Goal: Task Accomplishment & Management: Use online tool/utility

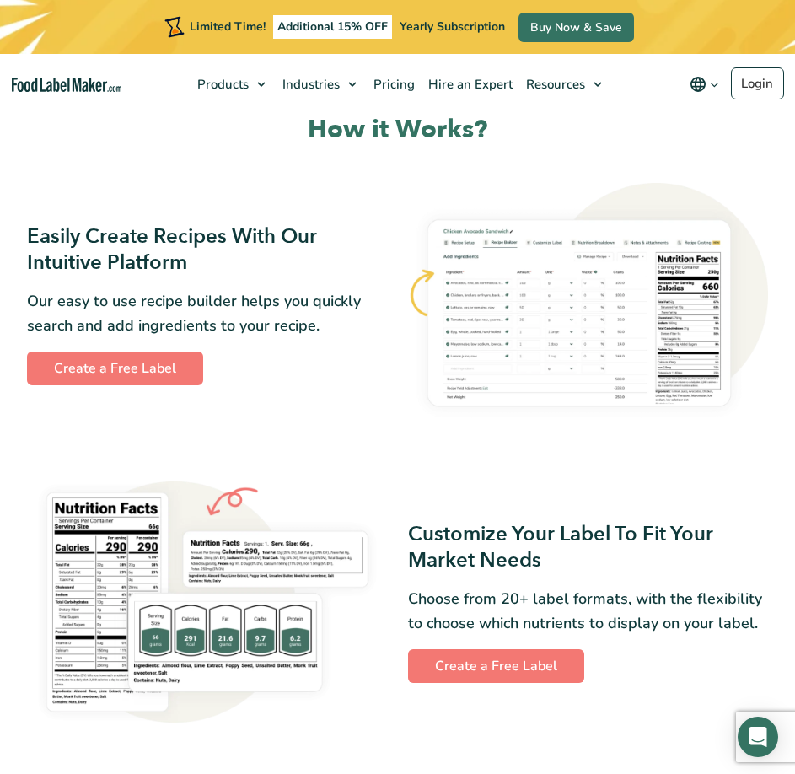
scroll to position [675, 0]
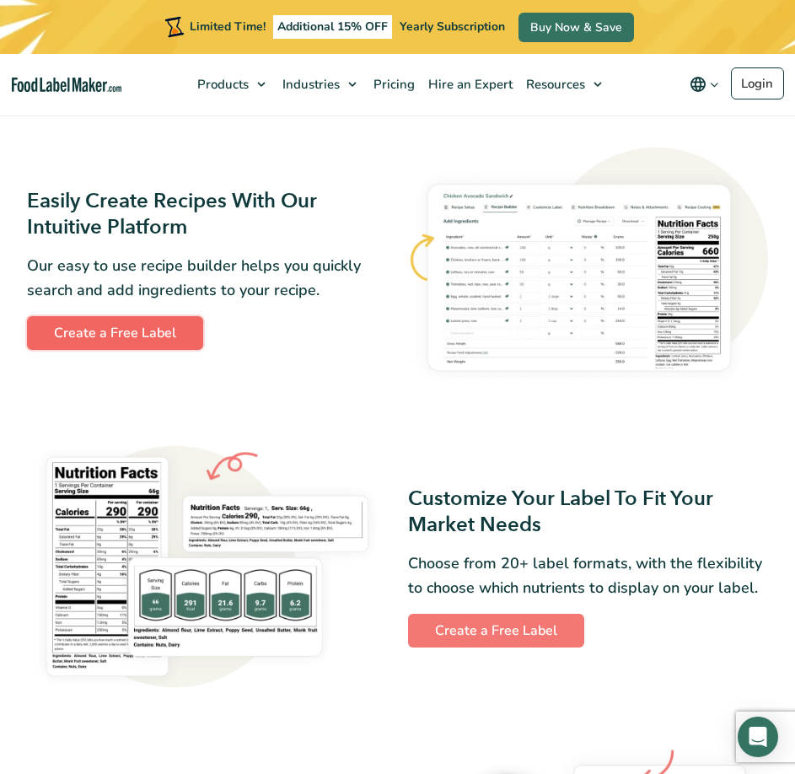
click at [115, 344] on link "Create a Free Label" at bounding box center [115, 333] width 176 height 34
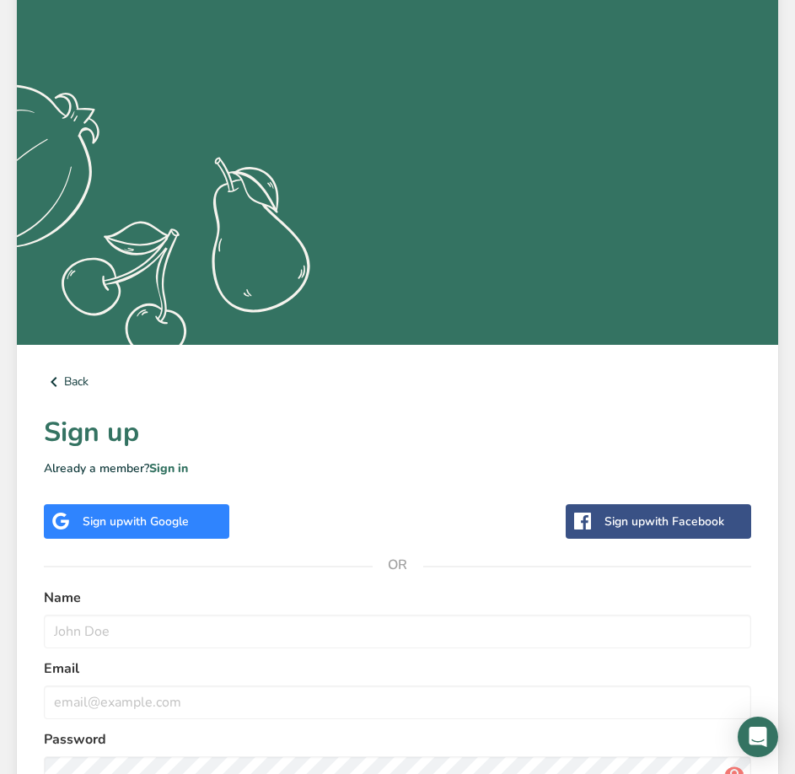
scroll to position [271, 0]
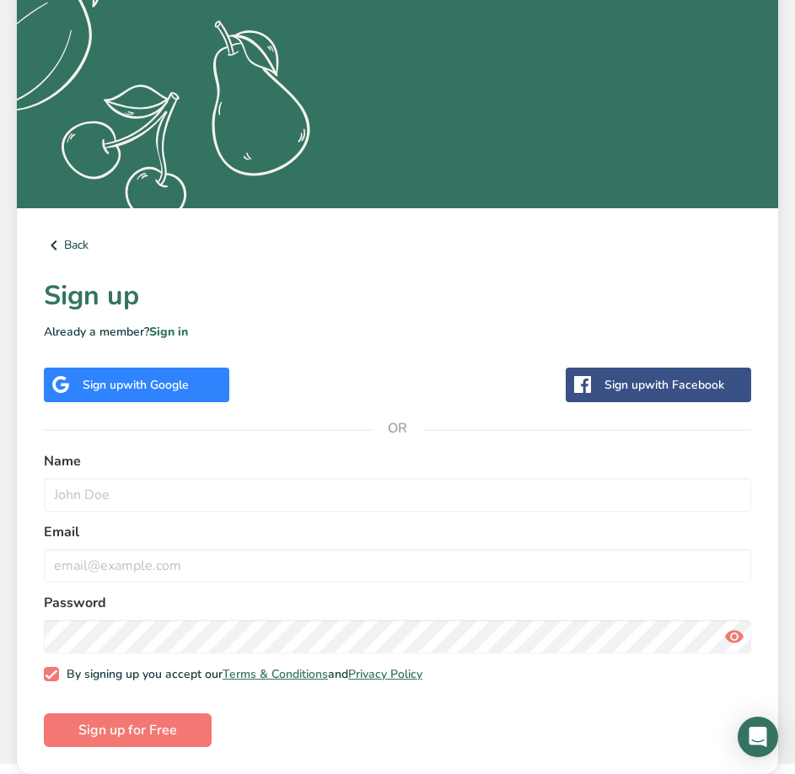
click at [137, 392] on span "with Google" at bounding box center [156, 385] width 66 height 16
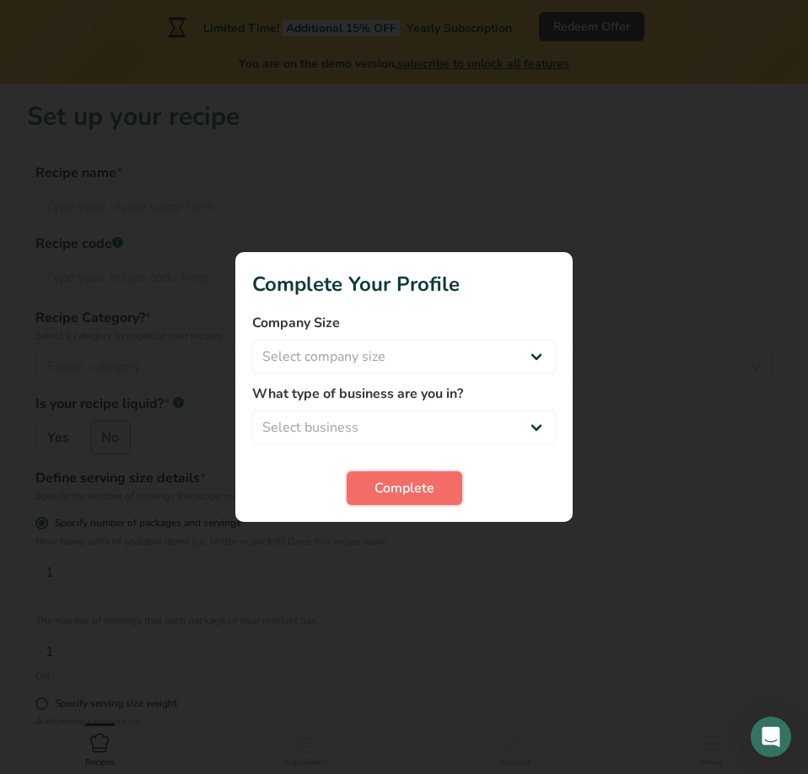
click at [433, 486] on span "Complete" at bounding box center [404, 488] width 60 height 20
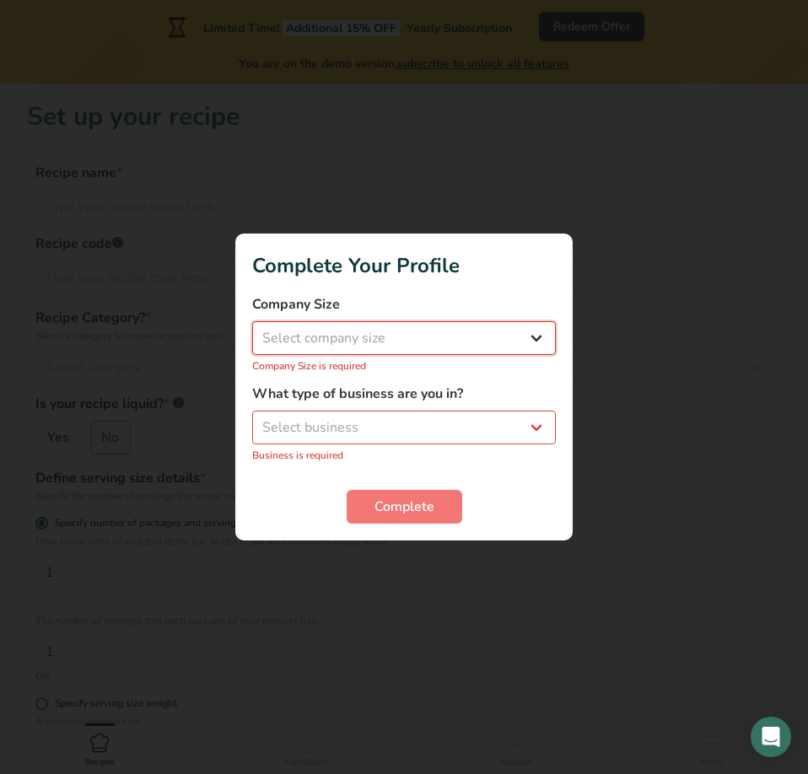
click at [490, 351] on select "Select company size Fewer than 10 Employees 10 to 50 Employees 51 to 500 Employ…" at bounding box center [404, 338] width 304 height 34
select select "1"
click at [252, 331] on select "Select company size Fewer than 10 Employees 10 to 50 Employees 51 to 500 Employ…" at bounding box center [404, 338] width 304 height 34
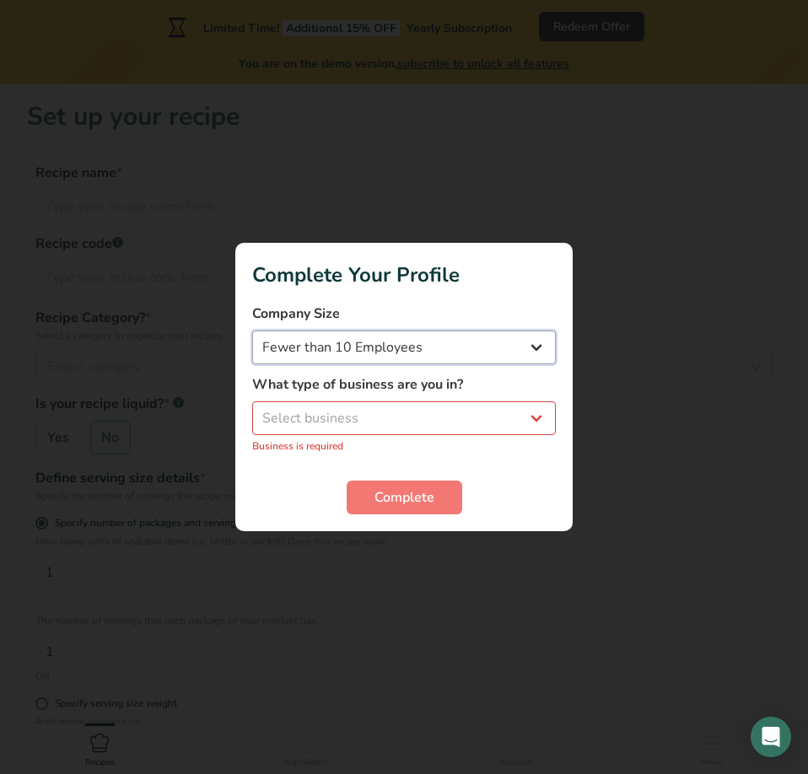
click at [447, 355] on select "Fewer than 10 Employees 10 to 50 Employees 51 to 500 Employees Over 500 Employe…" at bounding box center [404, 348] width 304 height 34
click at [411, 430] on select "Select business Packaged Food Manufacturer Restaurant & Cafe Bakery Meal Plans …" at bounding box center [404, 418] width 304 height 34
select select "2"
click at [252, 411] on select "Select business Packaged Food Manufacturer Restaurant & Cafe Bakery Meal Plans …" at bounding box center [404, 418] width 304 height 34
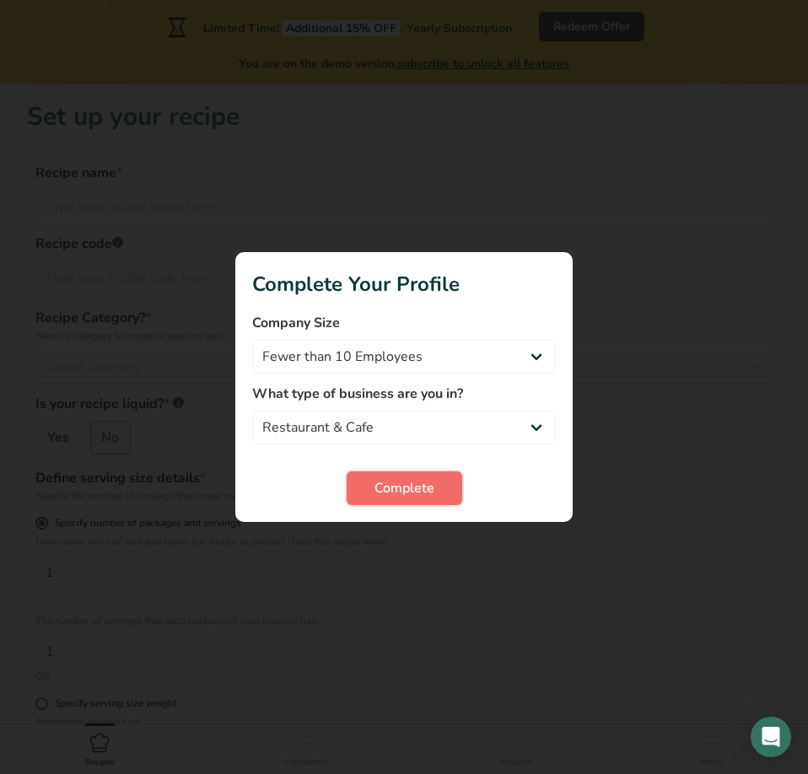
click at [379, 485] on span "Complete" at bounding box center [404, 488] width 60 height 20
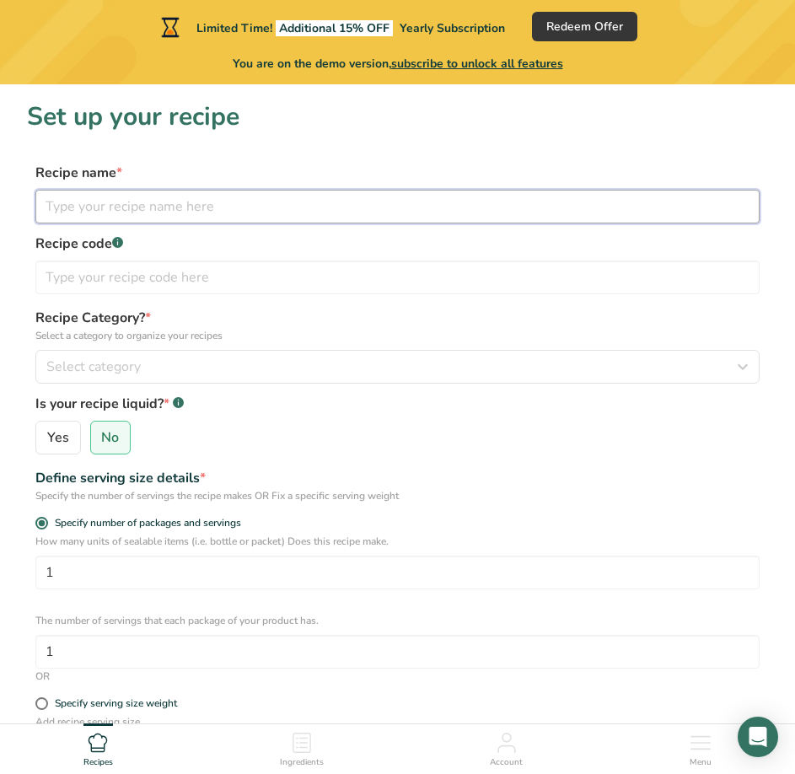
click at [111, 211] on input "text" at bounding box center [397, 207] width 724 height 34
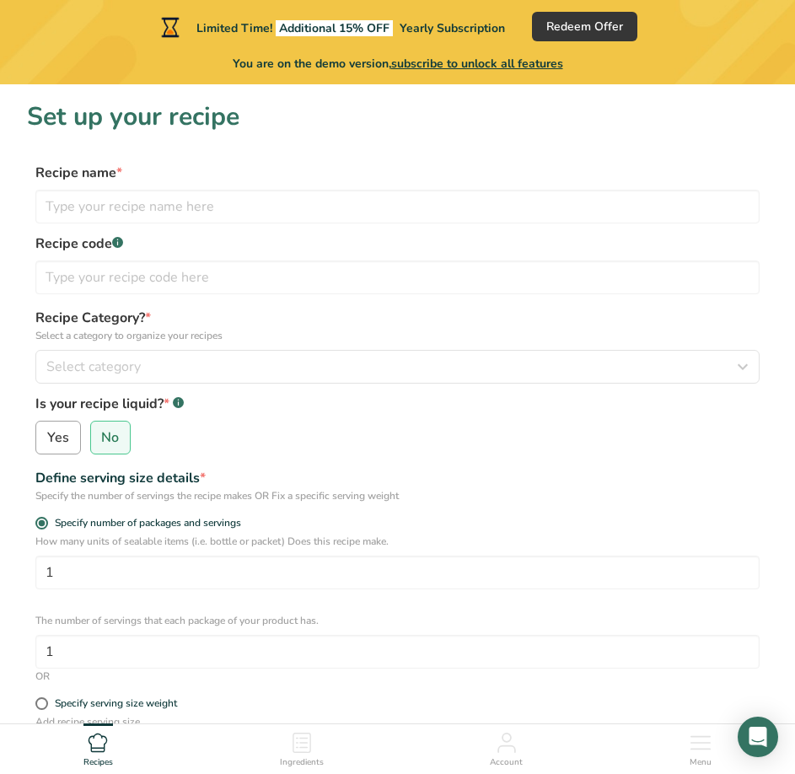
click at [52, 430] on span "Yes" at bounding box center [58, 437] width 22 height 17
click at [47, 433] on input "Yes" at bounding box center [41, 438] width 11 height 11
radio input "true"
radio input "false"
select select "22"
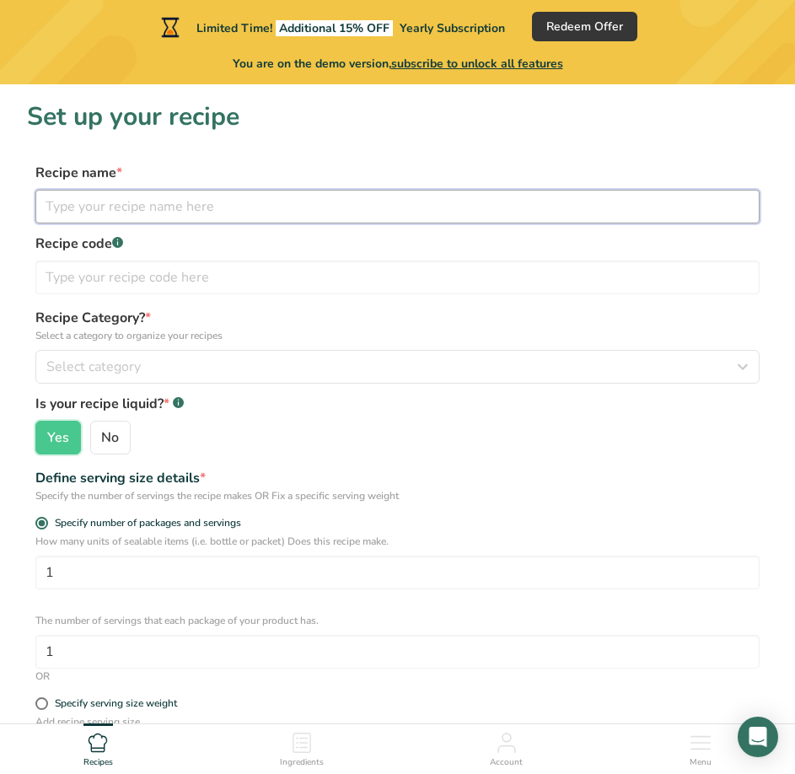
click at [121, 202] on input "text" at bounding box center [397, 207] width 724 height 34
type input "Vanilla Syrup"
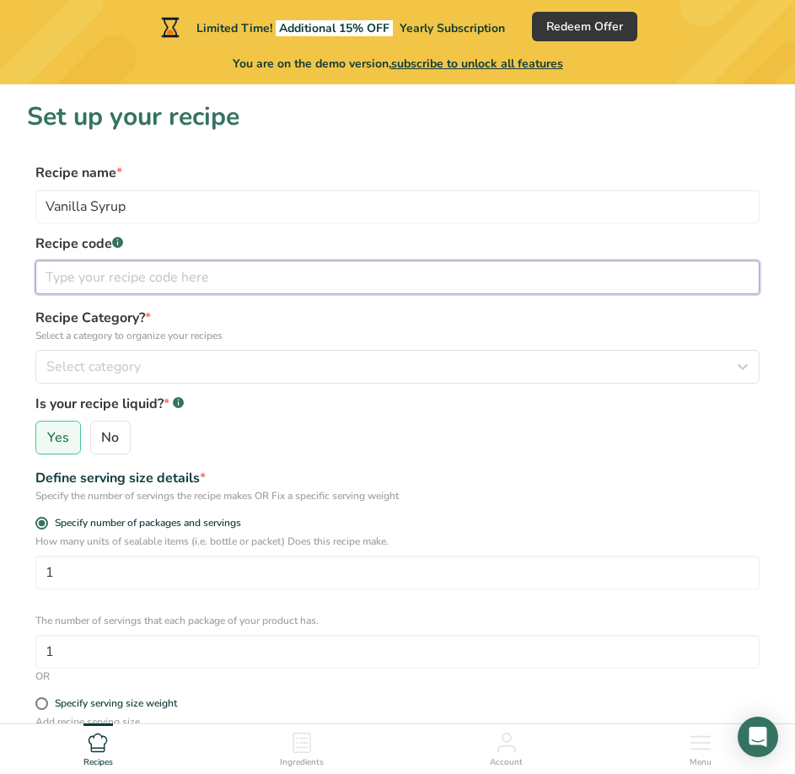
click at [304, 284] on input "text" at bounding box center [397, 278] width 724 height 34
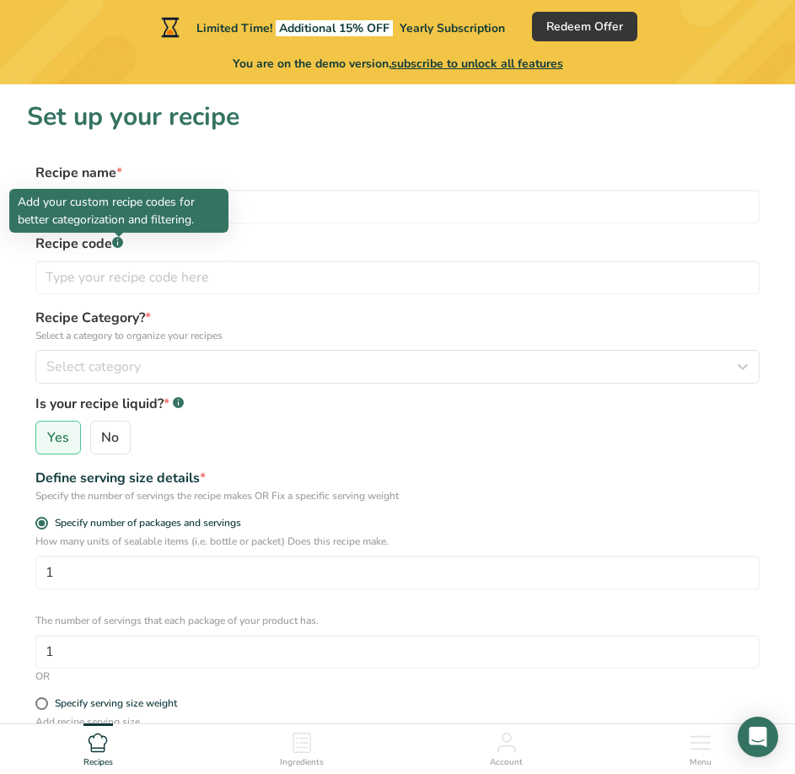
click at [114, 238] on icon ".a-a{fill:#347362;}.b-a{fill:#fff;}" at bounding box center [117, 242] width 11 height 11
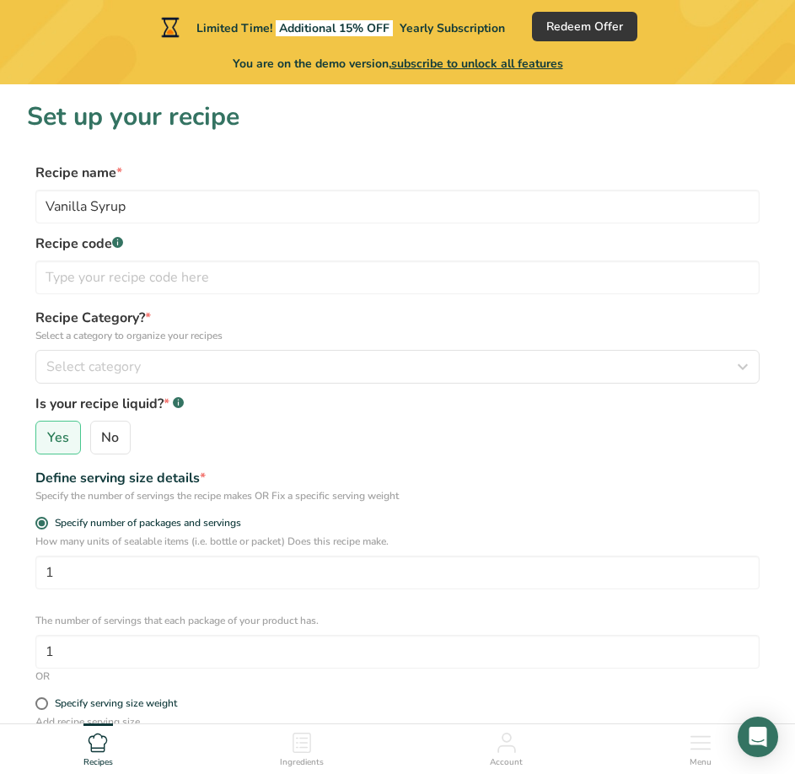
click at [121, 242] on rect at bounding box center [117, 242] width 11 height 11
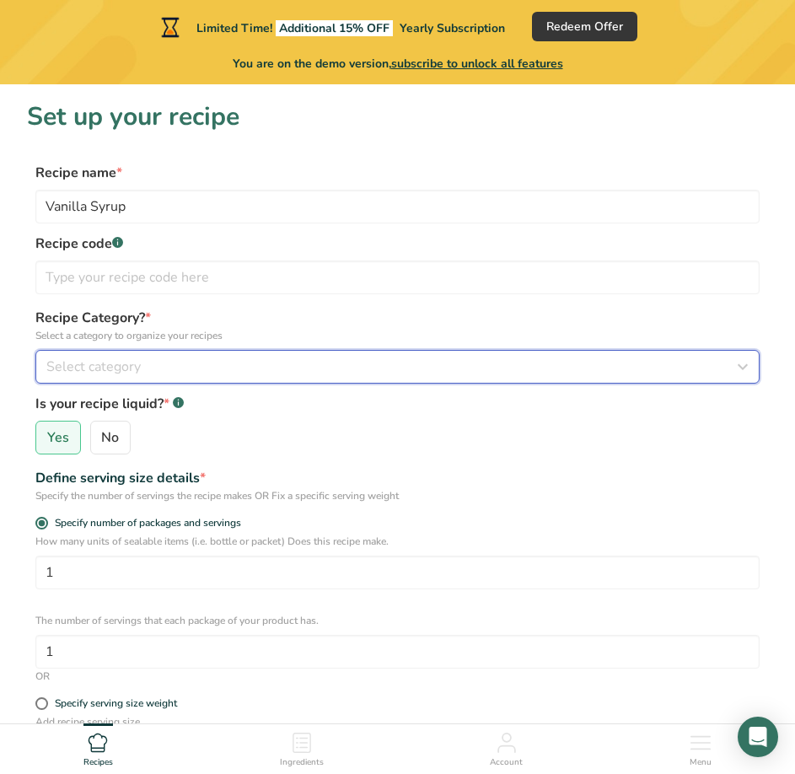
click at [104, 362] on span "Select category" at bounding box center [93, 367] width 94 height 20
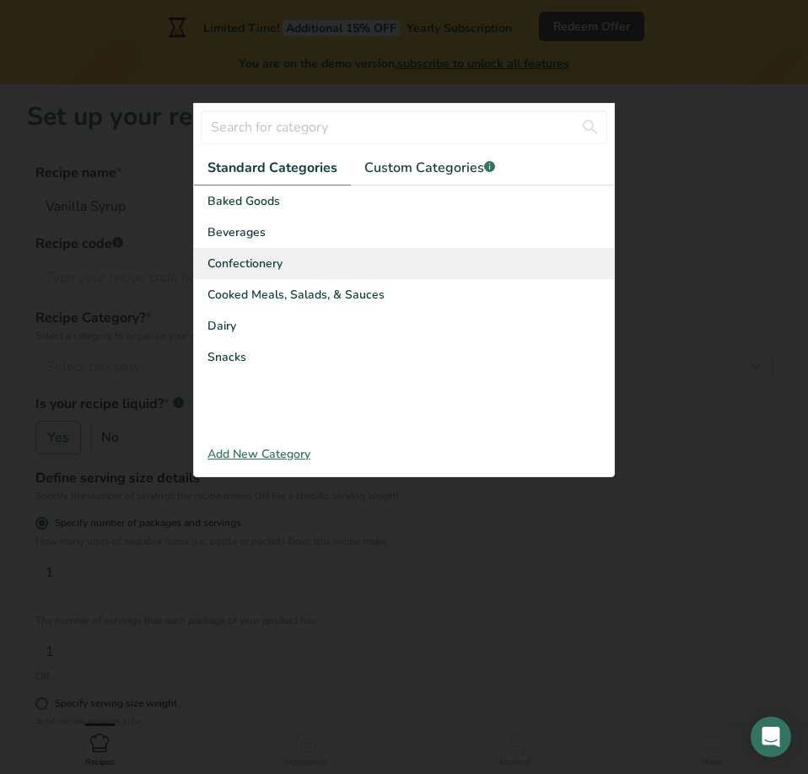
click at [257, 261] on span "Confectionery" at bounding box center [244, 264] width 75 height 18
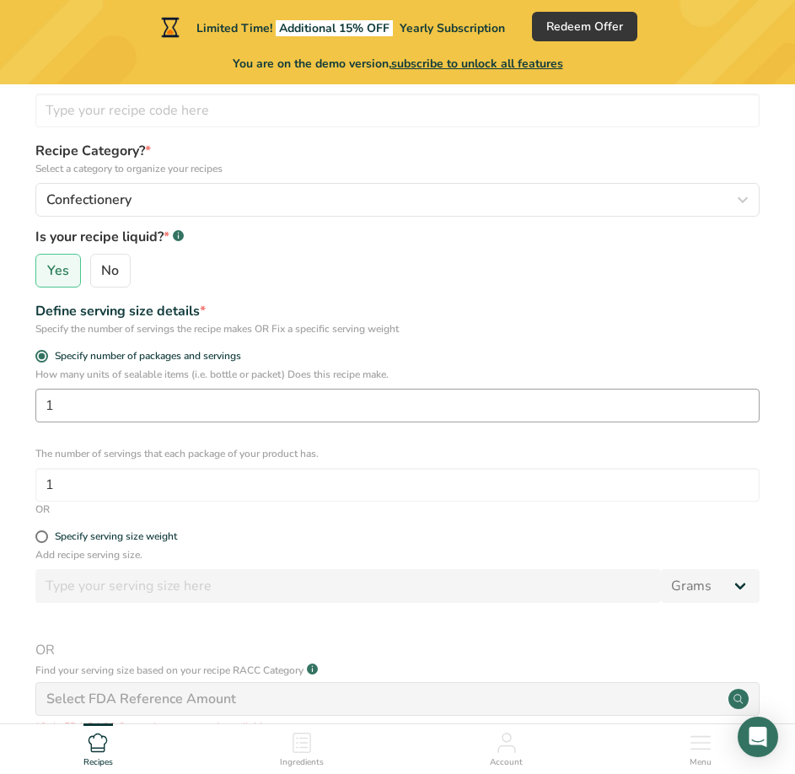
scroll to position [169, 0]
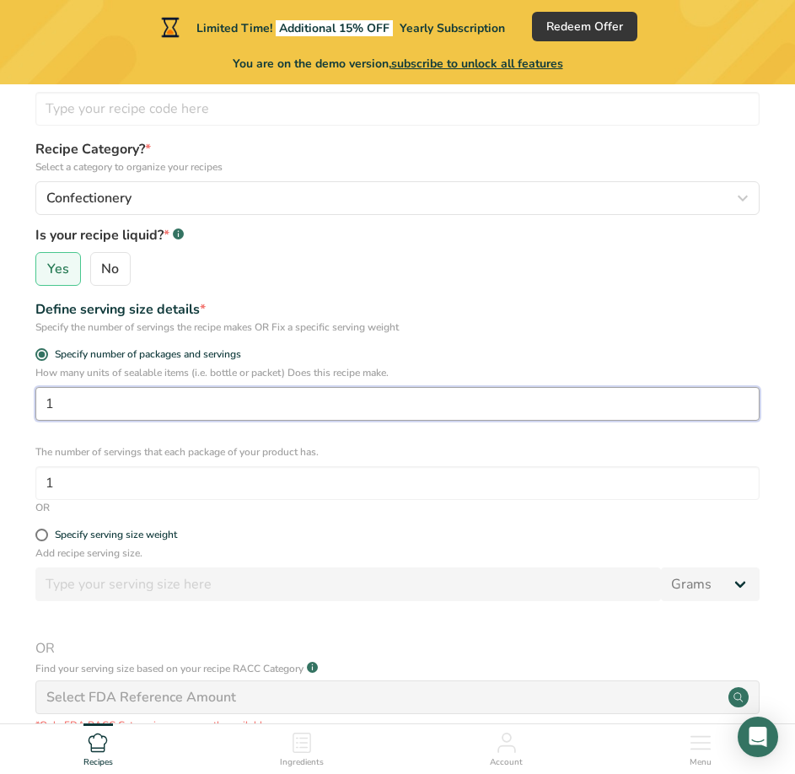
click at [65, 406] on input "1" at bounding box center [397, 404] width 724 height 34
click at [65, 404] on input "1" at bounding box center [397, 404] width 724 height 34
drag, startPoint x: 165, startPoint y: 395, endPoint x: -1, endPoint y: 391, distance: 166.1
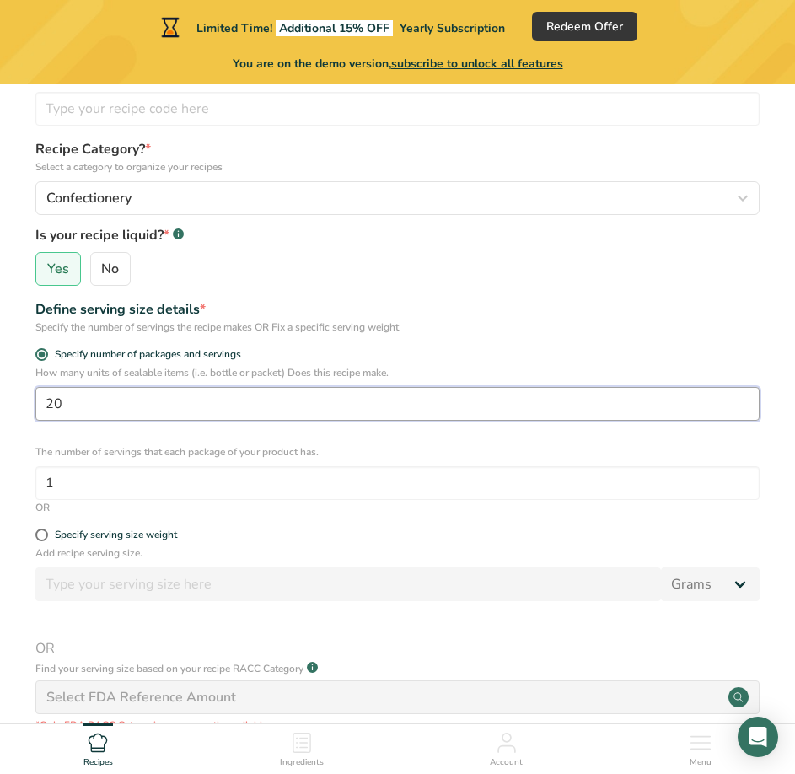
click at [0, 391] on html "Limited Time! Additional 15% OFF Yearly Subscription Redeem Offer You are on th…" at bounding box center [397, 464] width 795 height 1266
type input "1"
click at [75, 413] on input "1" at bounding box center [397, 404] width 724 height 34
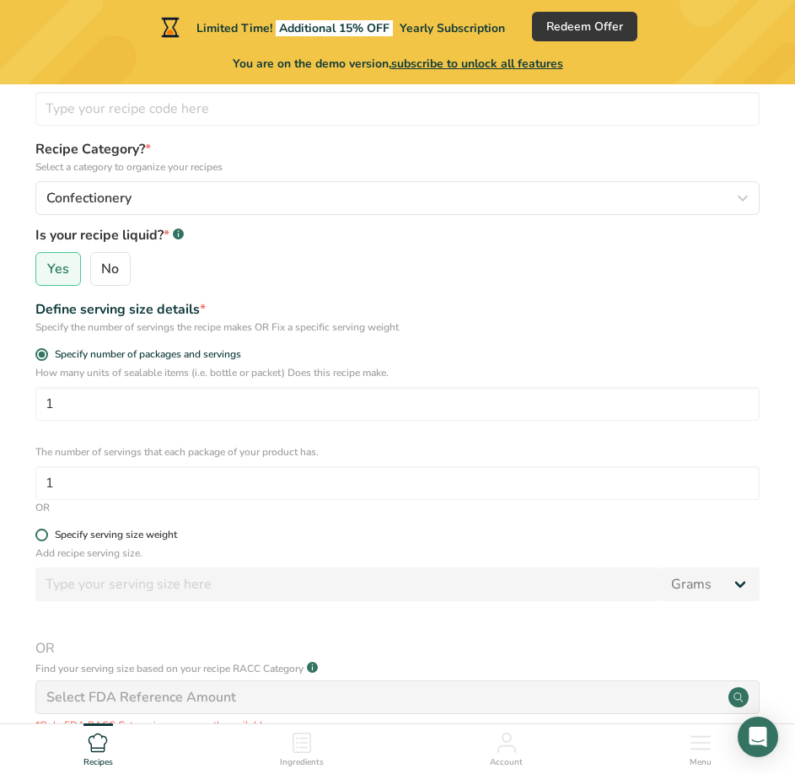
click at [49, 538] on span "Specify serving size weight" at bounding box center [112, 535] width 129 height 13
click at [46, 538] on input "Specify serving size weight" at bounding box center [40, 534] width 11 height 11
radio input "true"
radio input "false"
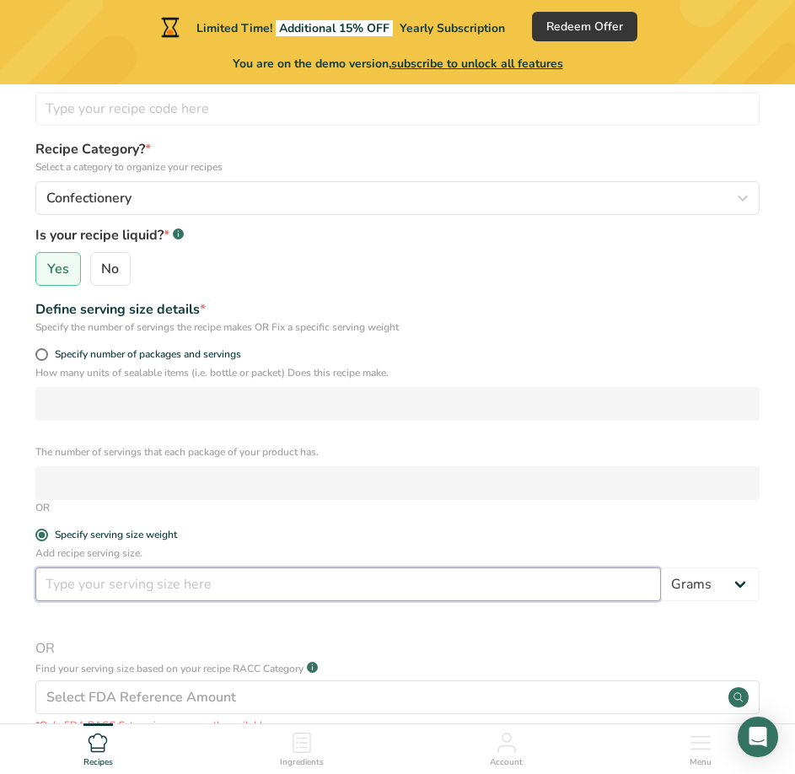
click at [99, 578] on input "number" at bounding box center [348, 584] width 626 height 34
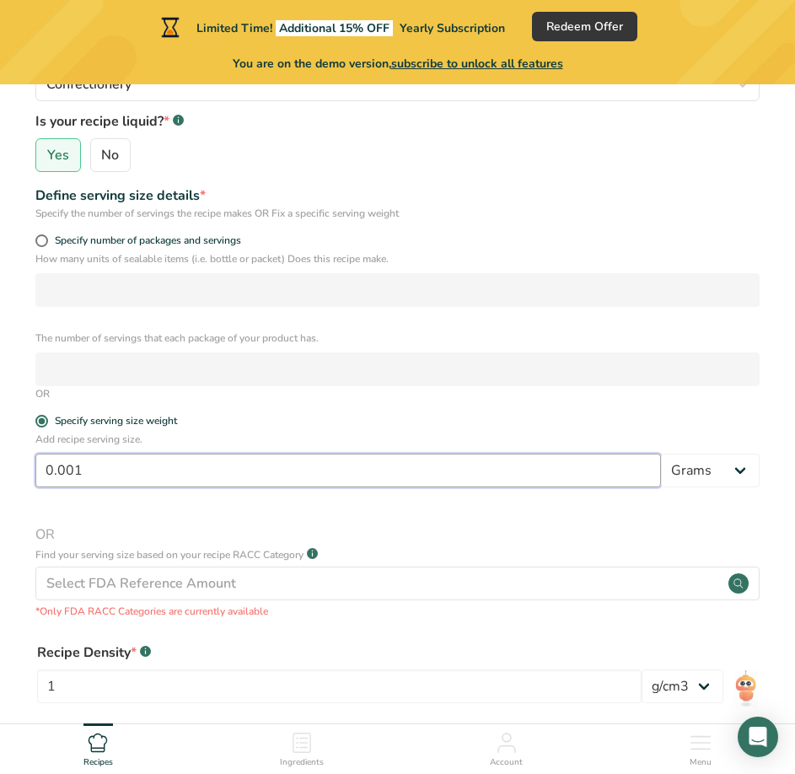
scroll to position [253, 0]
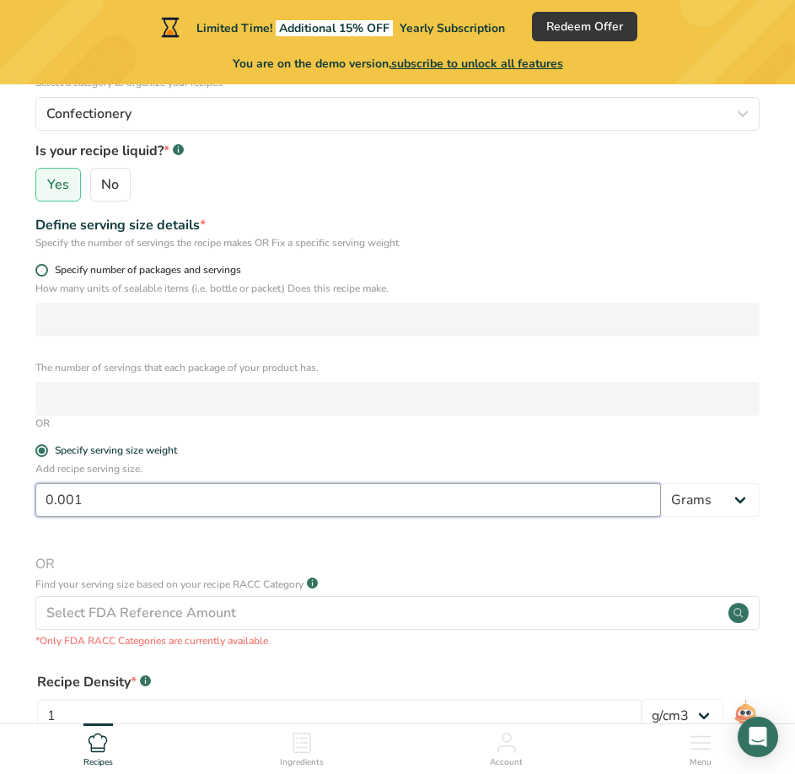
type input "0.001"
click at [44, 275] on span at bounding box center [41, 270] width 13 height 13
click at [44, 275] on input "Specify number of packages and servings" at bounding box center [40, 270] width 11 height 11
radio input "true"
radio input "false"
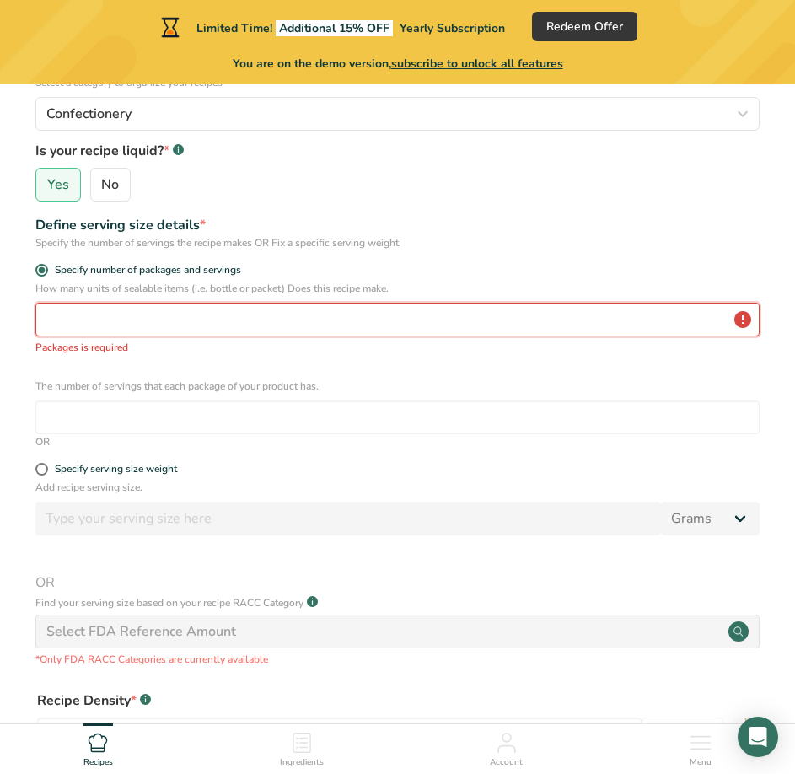
click at [68, 320] on input "number" at bounding box center [397, 320] width 724 height 34
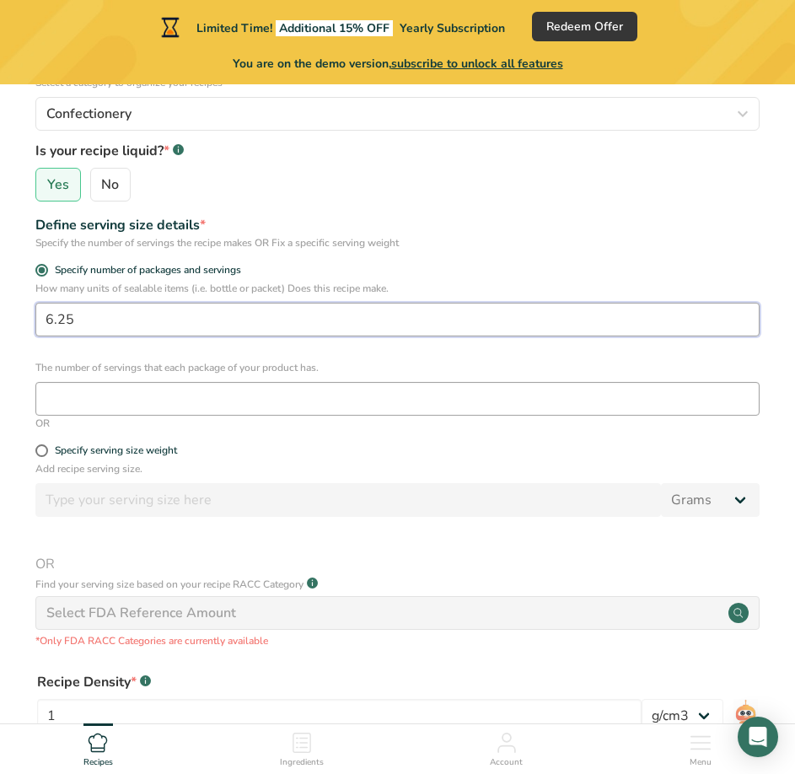
type input "6.25"
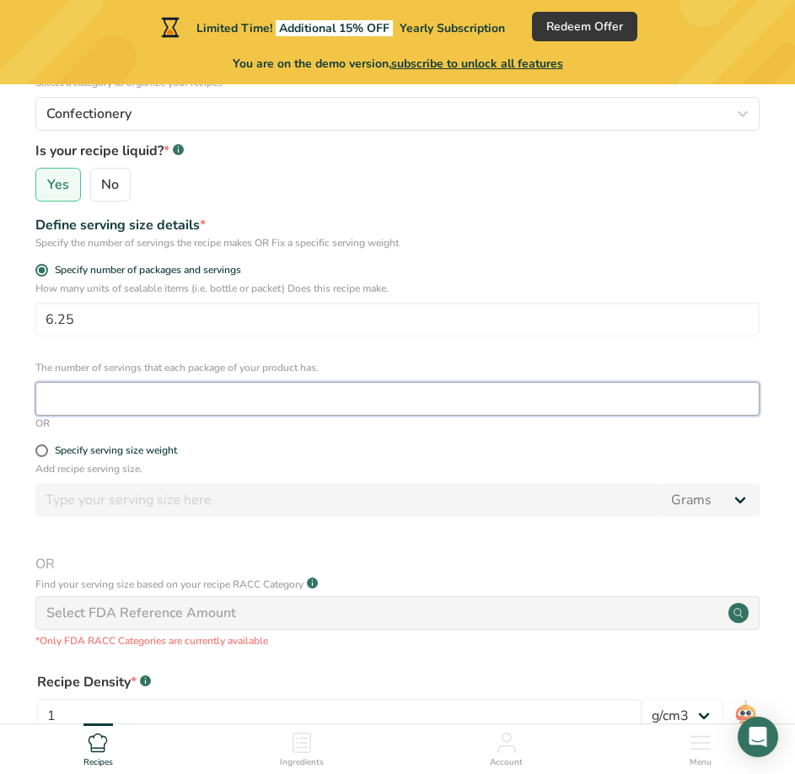
click at [304, 411] on input "number" at bounding box center [397, 399] width 724 height 34
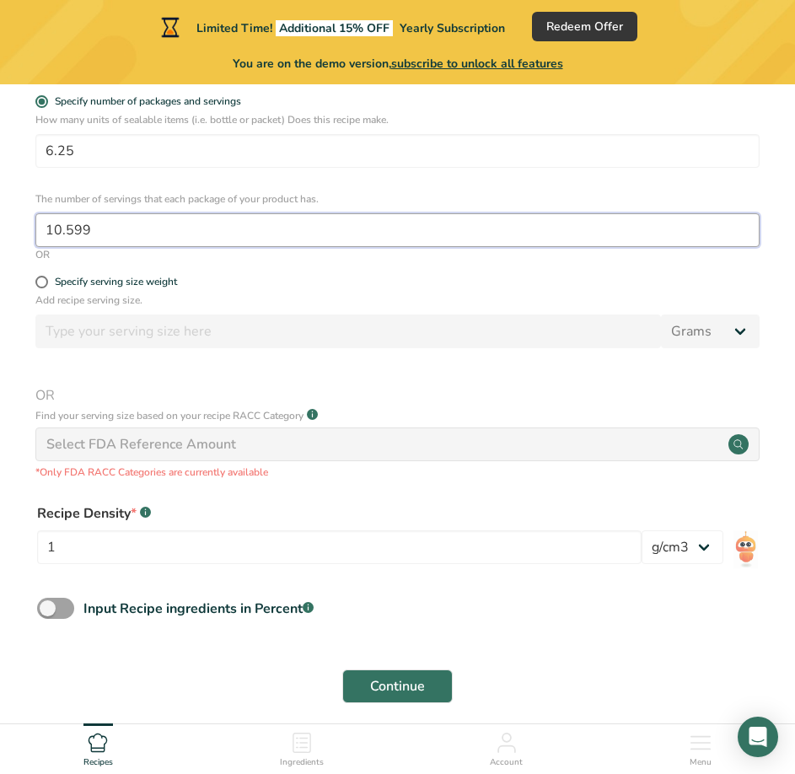
scroll to position [492, 0]
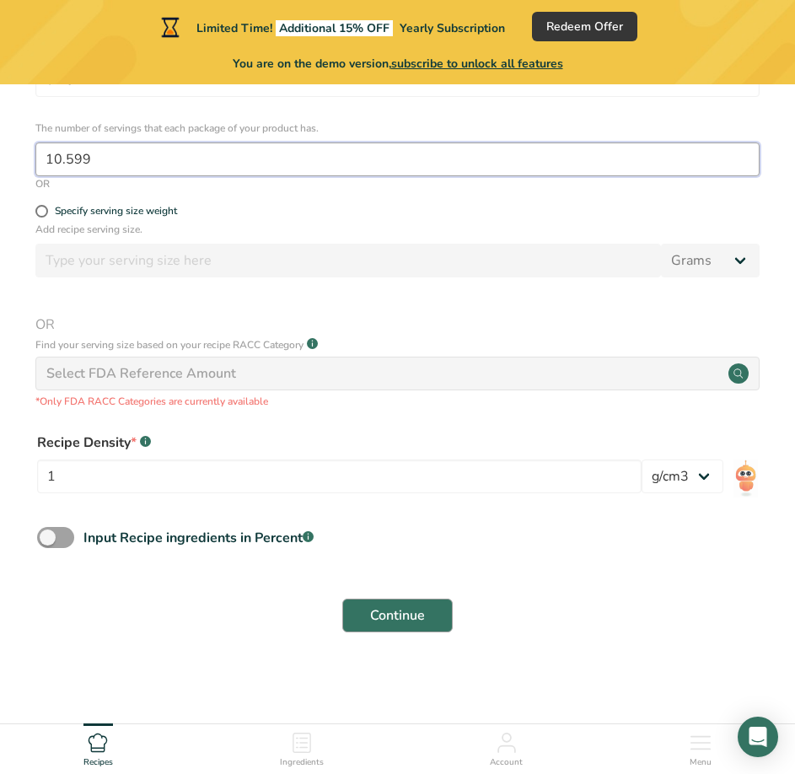
type input "10.599"
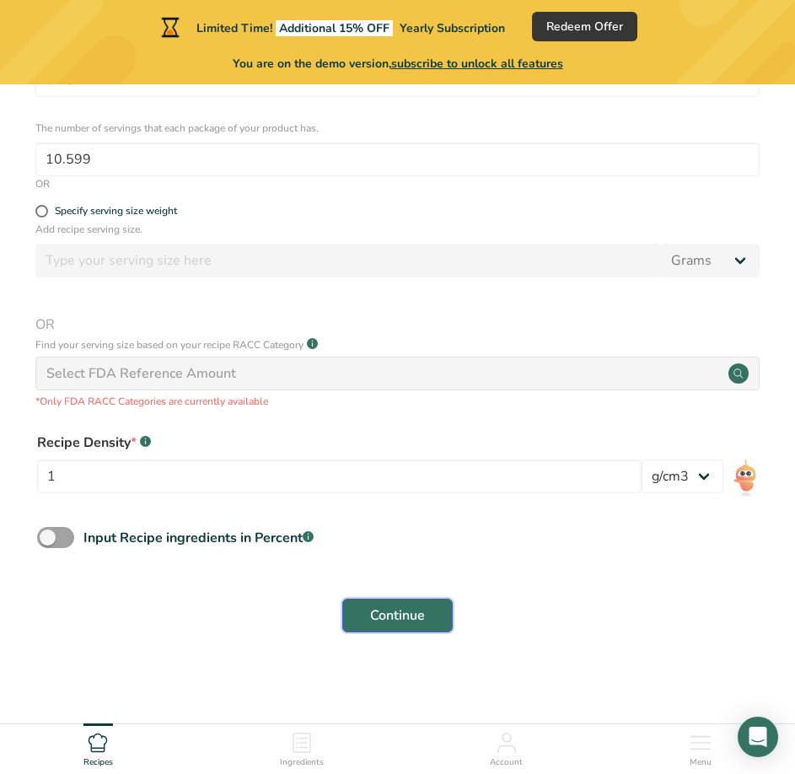
click at [400, 608] on span "Continue" at bounding box center [397, 615] width 55 height 20
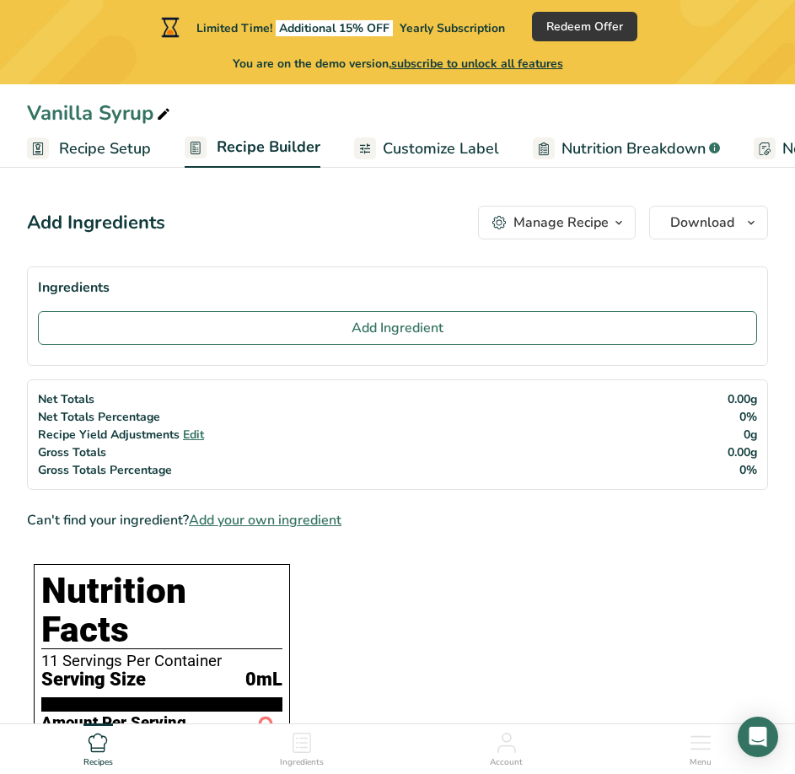
click at [545, 229] on div "Manage Recipe" at bounding box center [560, 222] width 95 height 20
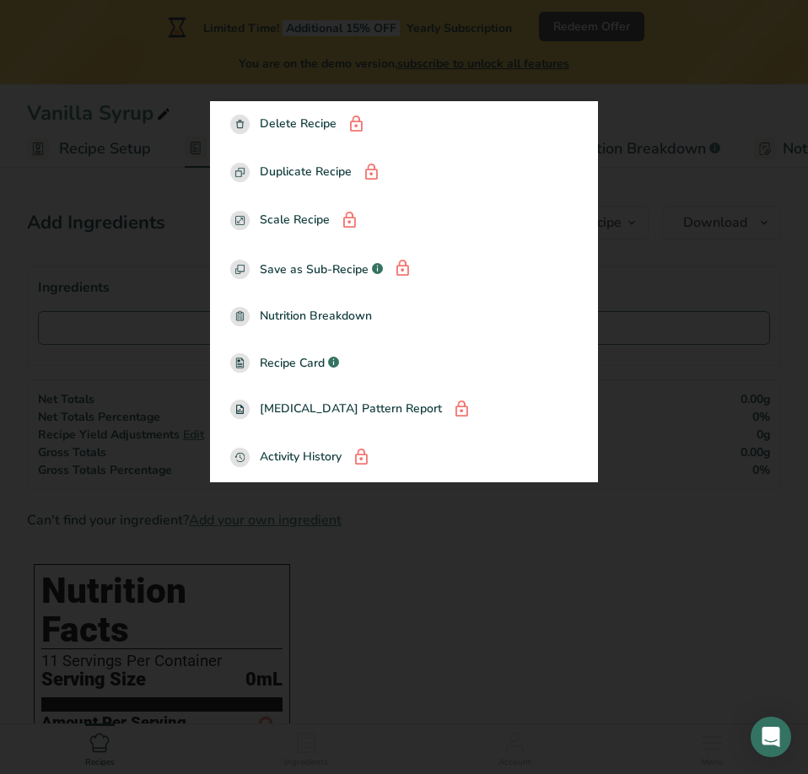
click at [463, 599] on div at bounding box center [404, 387] width 808 height 774
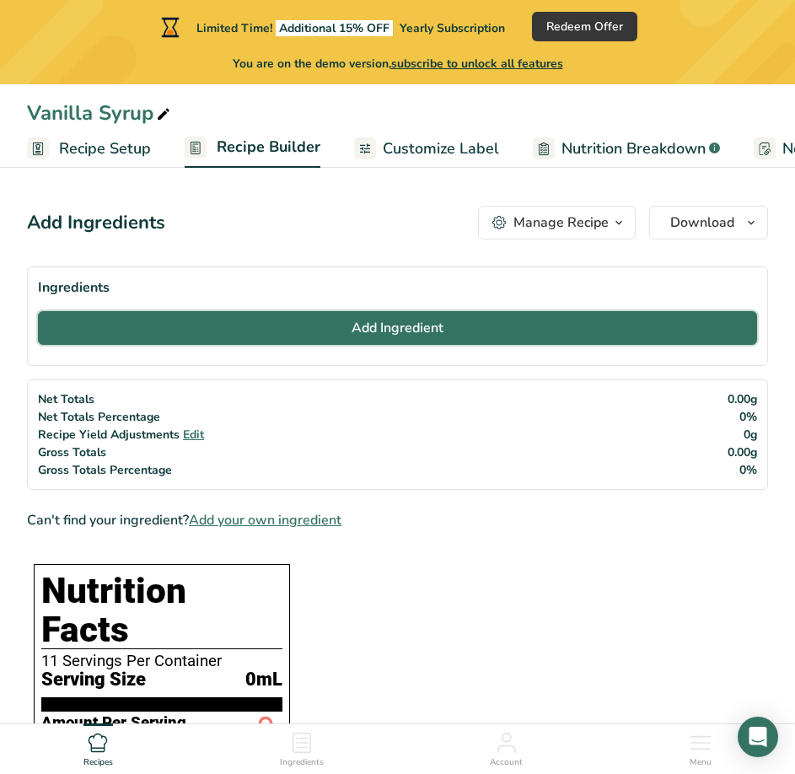
click at [477, 336] on button "Add Ingredient" at bounding box center [397, 328] width 719 height 34
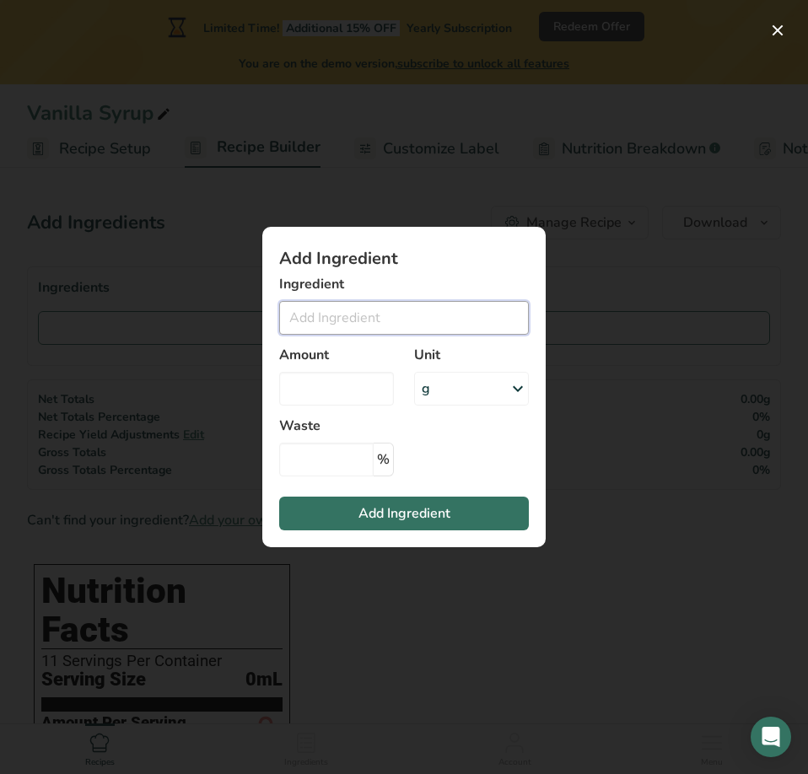
click at [367, 328] on input "Add ingredient modal" at bounding box center [404, 318] width 250 height 34
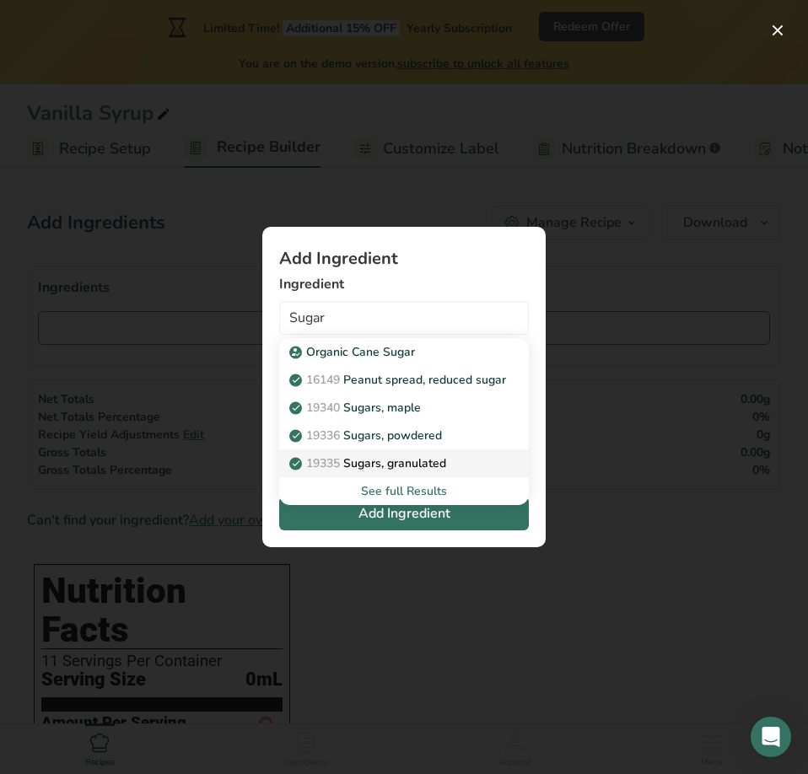
click at [401, 455] on p "19335 [GEOGRAPHIC_DATA], granulated" at bounding box center [369, 463] width 153 height 18
type input "Sugars, granulated"
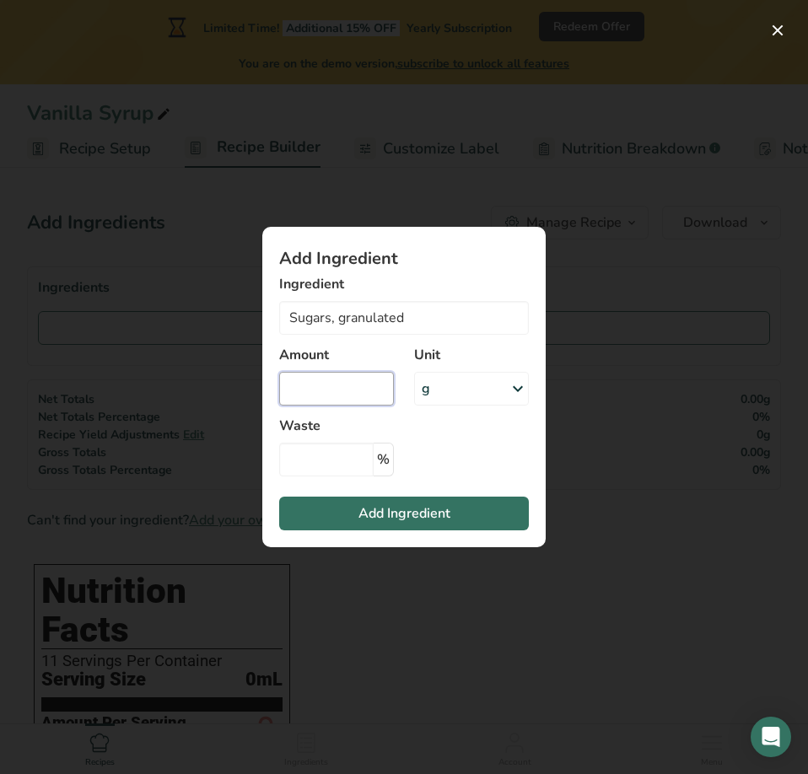
click at [340, 382] on input "Add ingredient modal" at bounding box center [336, 389] width 115 height 34
type input "2000"
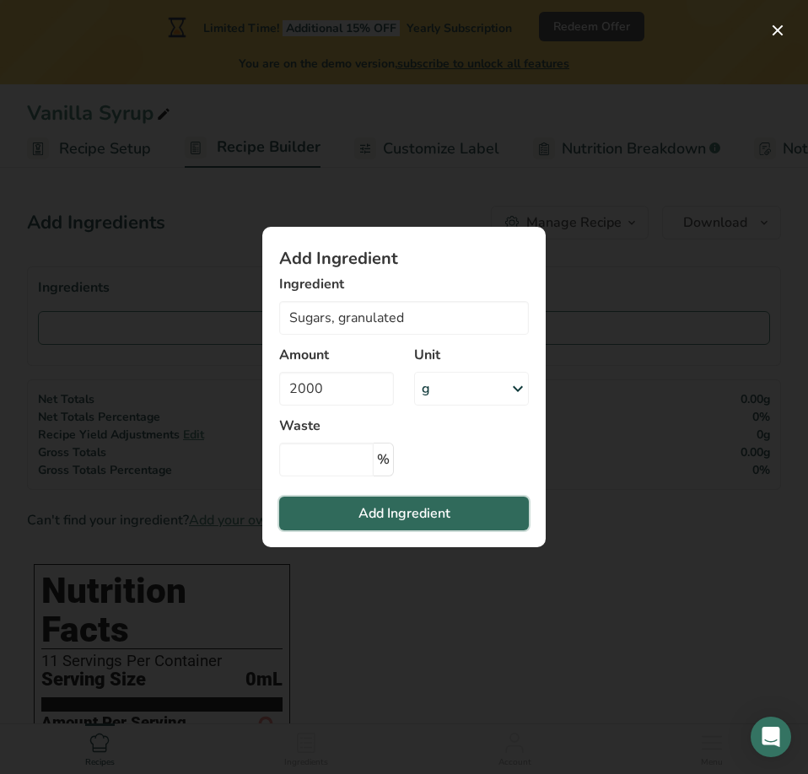
click at [453, 501] on button "Add Ingredient" at bounding box center [404, 514] width 250 height 34
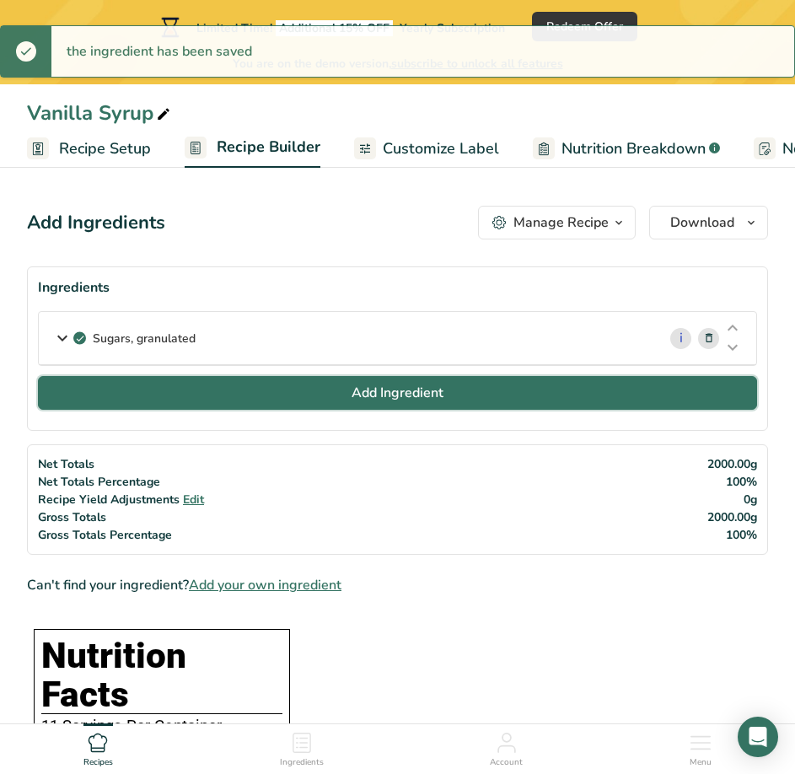
click at [422, 384] on span "Add Ingredient" at bounding box center [398, 393] width 92 height 20
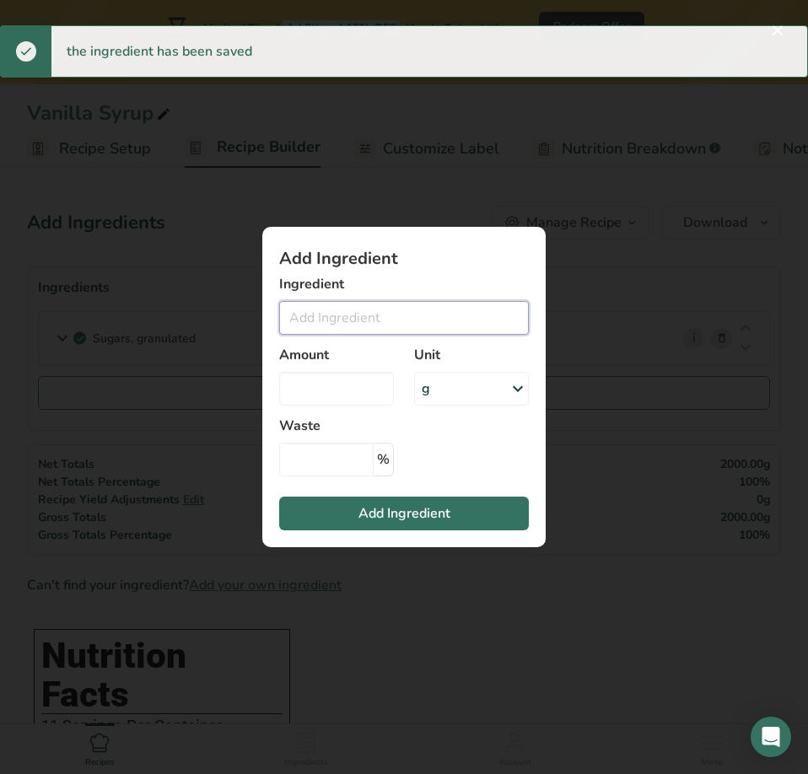
click at [387, 323] on input "Add ingredient modal" at bounding box center [404, 318] width 250 height 34
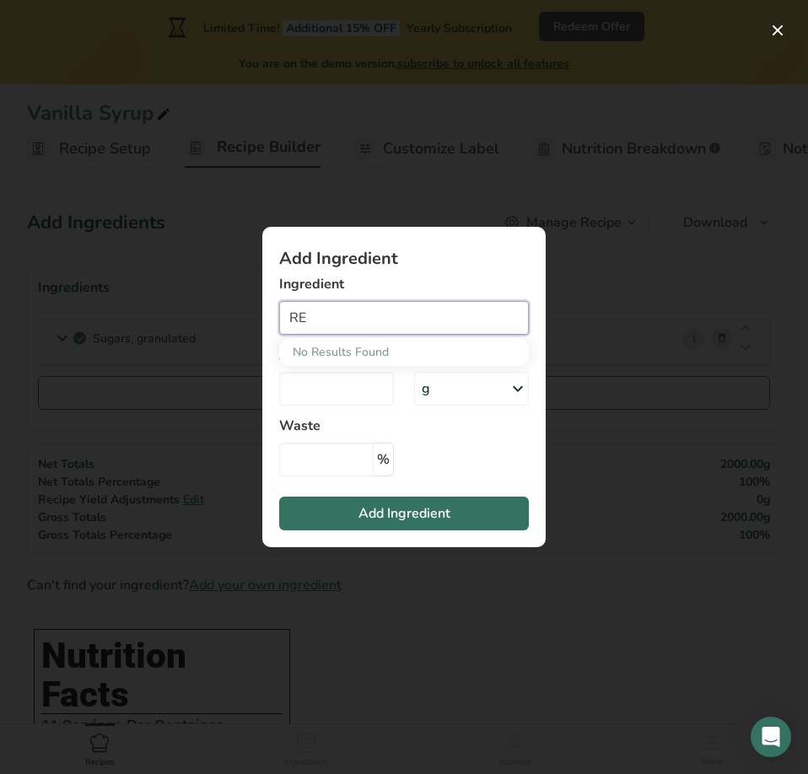
type input "R"
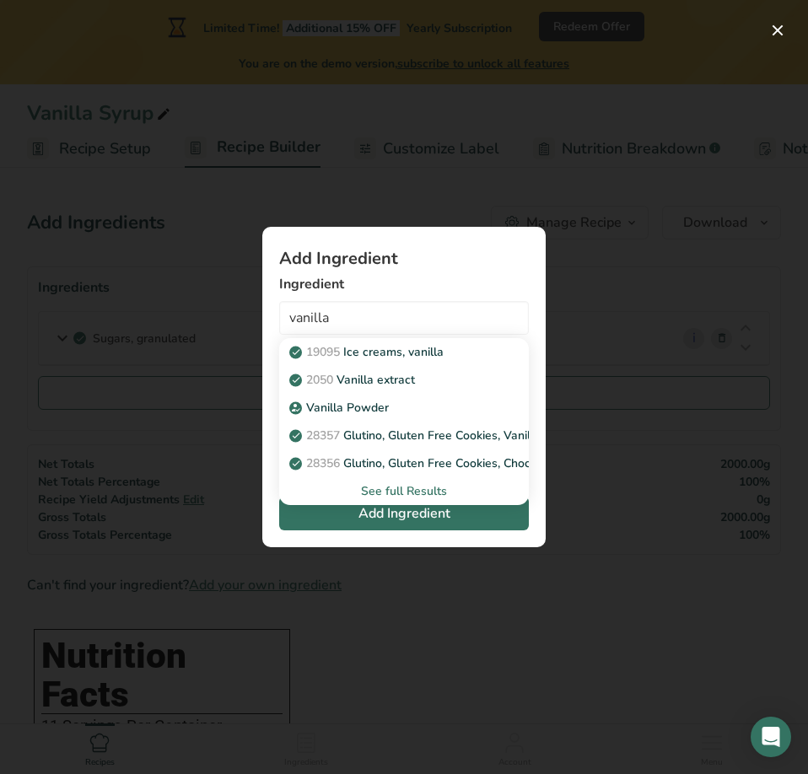
click at [384, 488] on div "See full Results" at bounding box center [404, 491] width 223 height 18
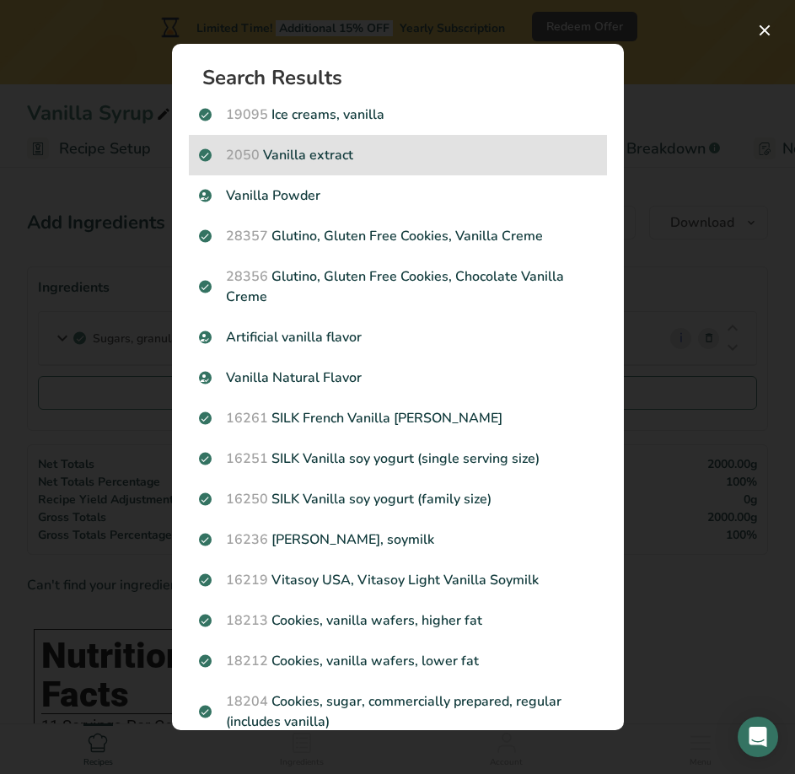
click at [379, 159] on p "2050 Vanilla extract" at bounding box center [398, 155] width 398 height 20
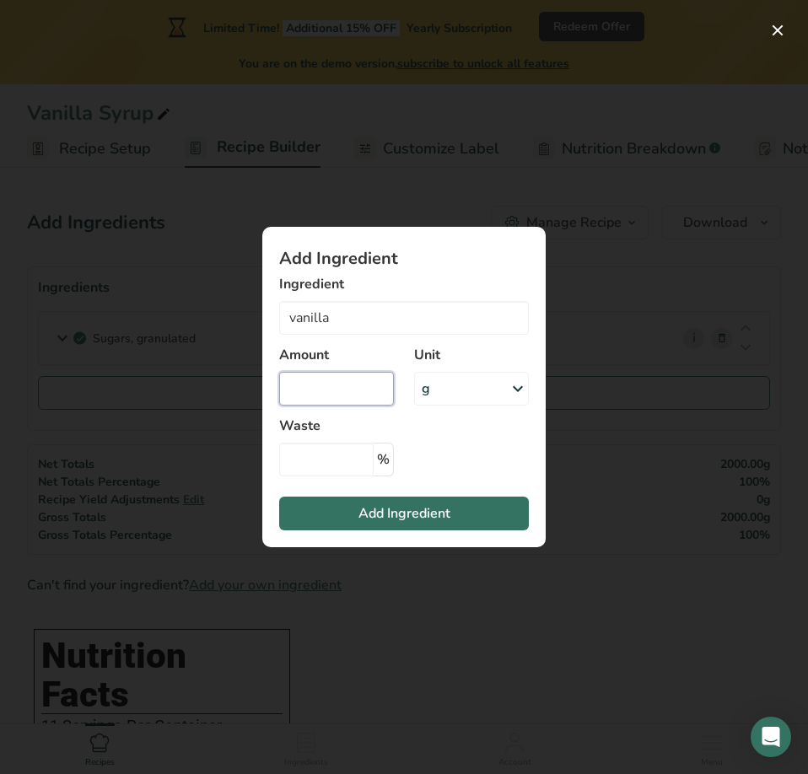
click at [324, 388] on input "Add ingredient modal" at bounding box center [336, 389] width 115 height 34
type input "Vanilla extract"
type input "320"
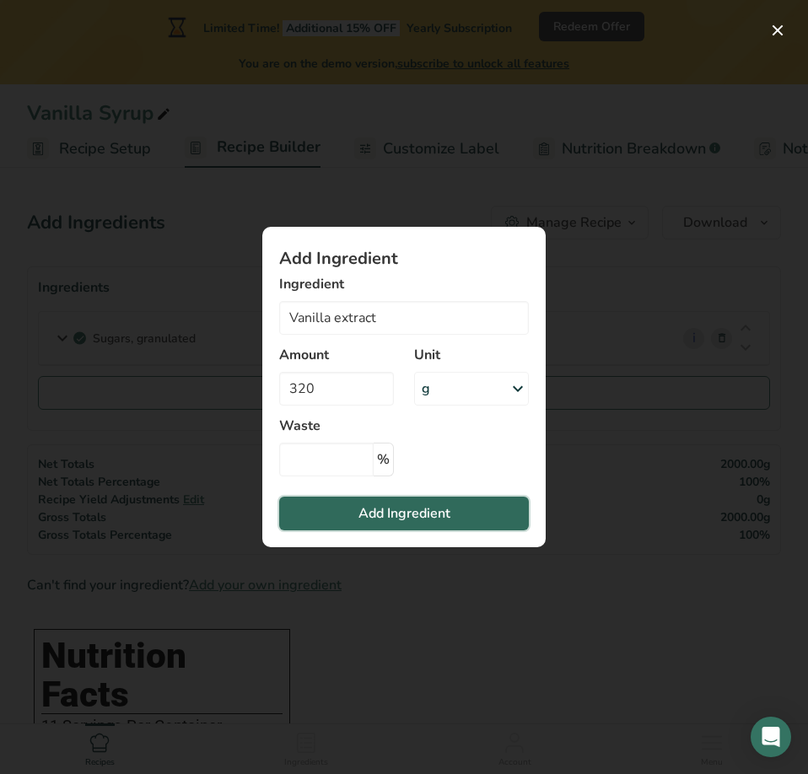
click at [374, 513] on span "Add Ingredient" at bounding box center [404, 513] width 92 height 20
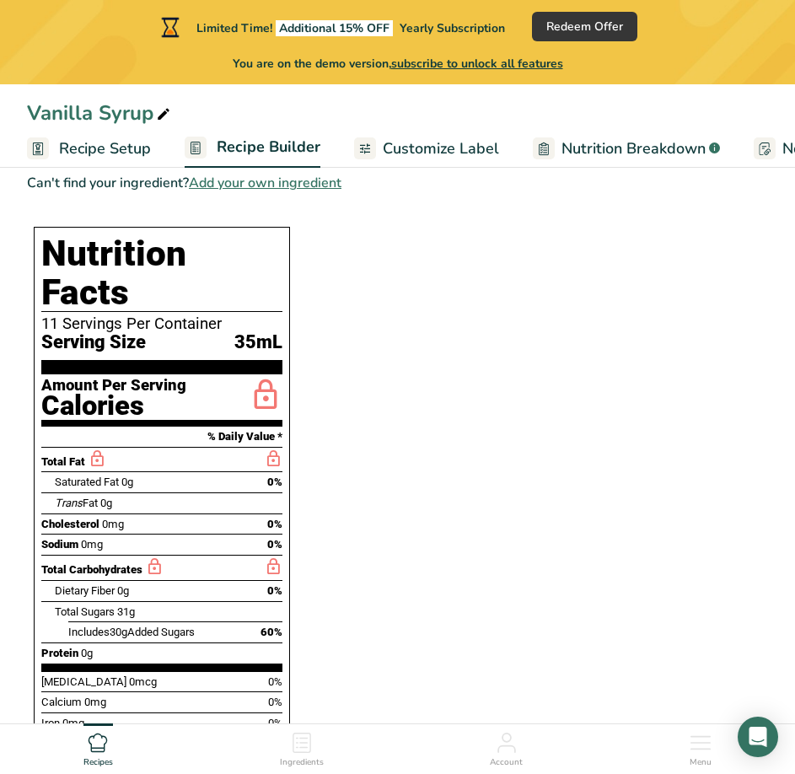
scroll to position [480, 0]
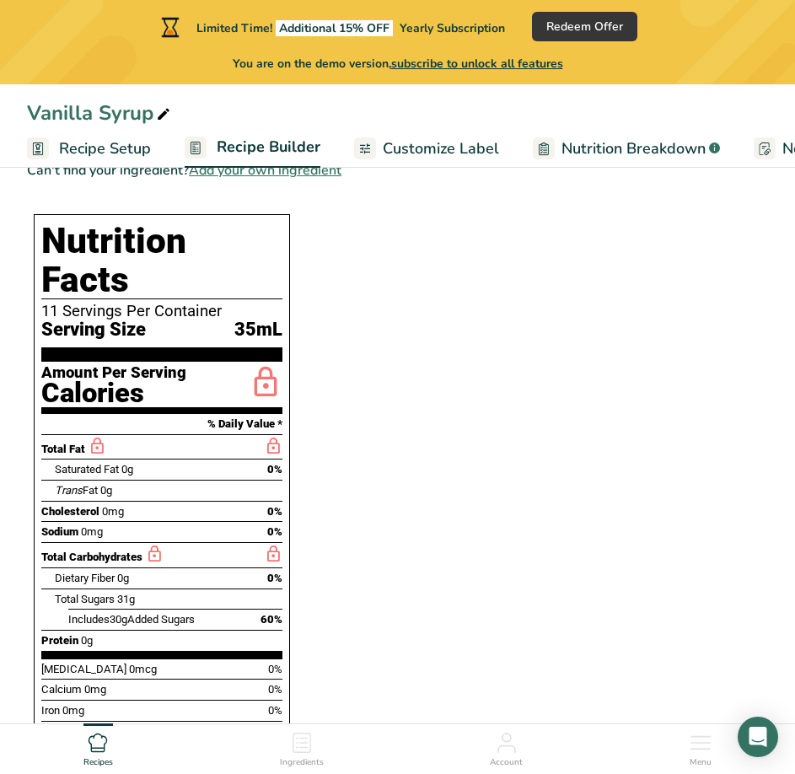
click at [43, 244] on h1 "Nutrition Facts" at bounding box center [161, 261] width 241 height 78
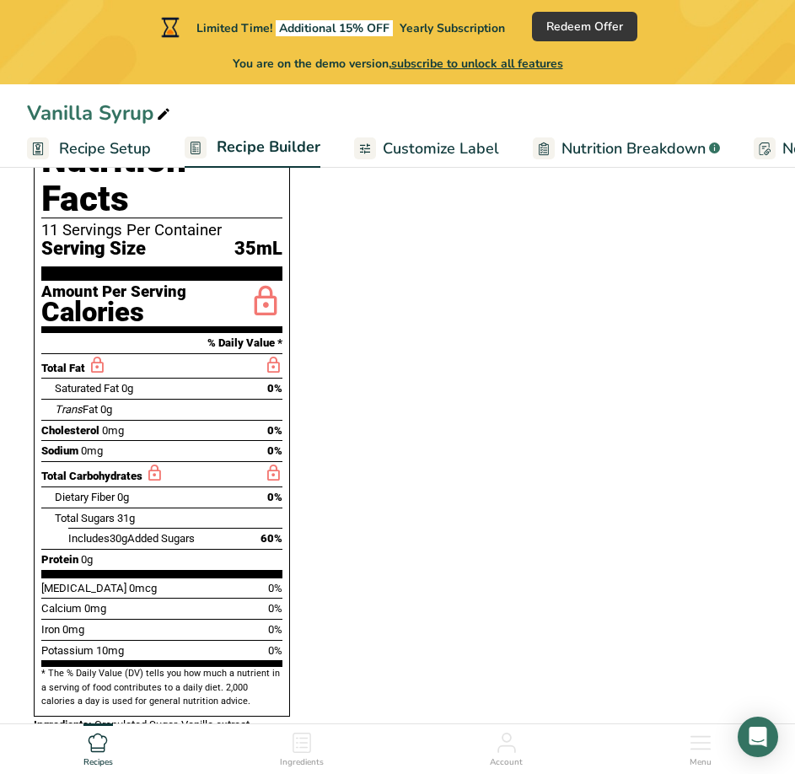
scroll to position [730, 0]
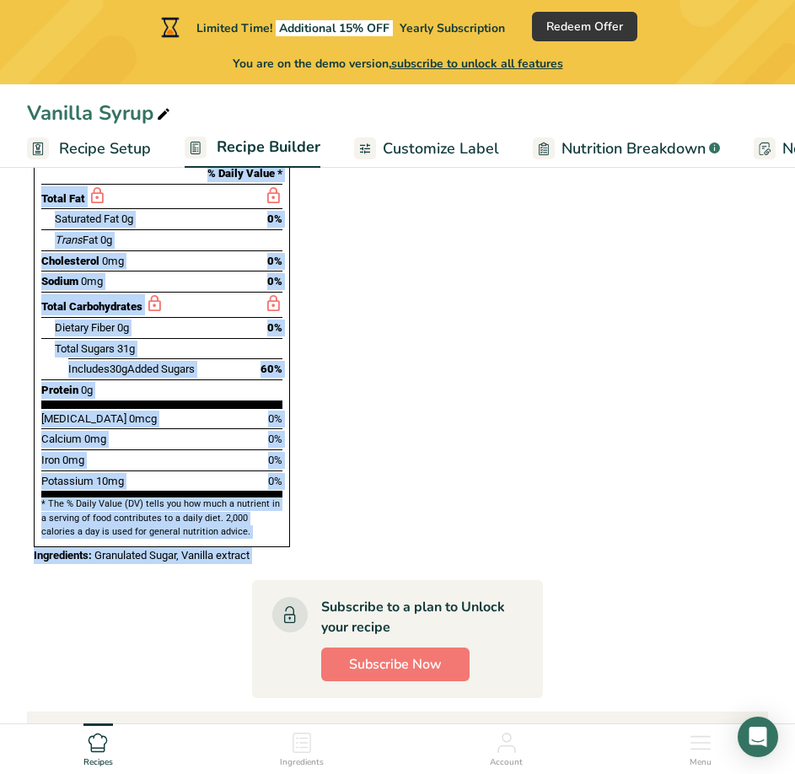
drag, startPoint x: 48, startPoint y: 245, endPoint x: 269, endPoint y: 519, distance: 352.6
click at [269, 519] on div "Nutrition Facts 11 Servings Per Container Serving Size 35mL Amount Per Serving …" at bounding box center [162, 263] width 270 height 613
drag, startPoint x: 245, startPoint y: 486, endPoint x: 379, endPoint y: 427, distance: 147.2
click at [379, 427] on section "Ingredients [GEOGRAPHIC_DATA], granulated i Amount 2000 Unit g Portions 1 servi…" at bounding box center [397, 249] width 741 height 1427
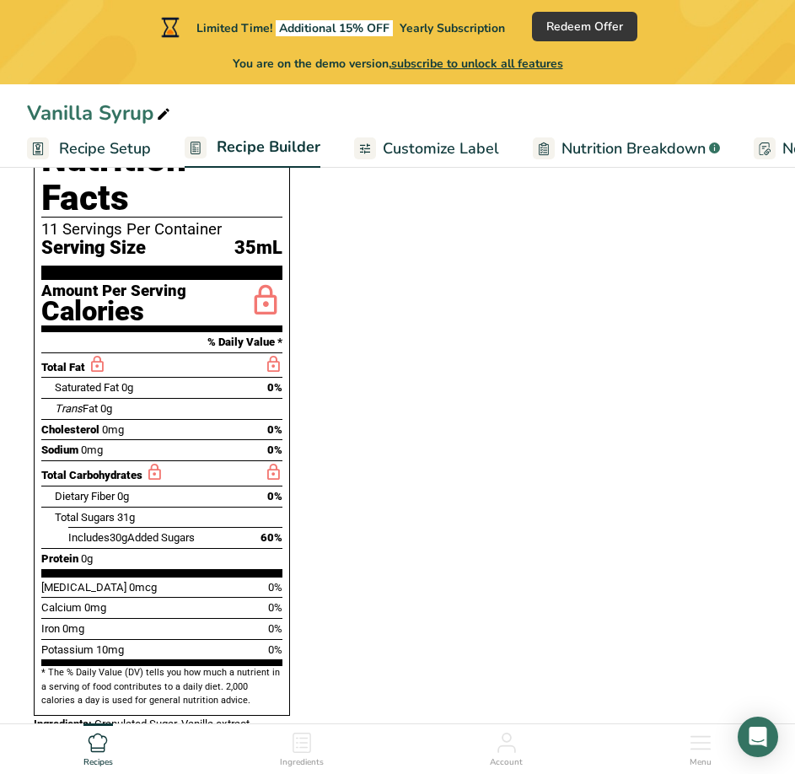
scroll to position [477, 0]
